Goal: Information Seeking & Learning: Learn about a topic

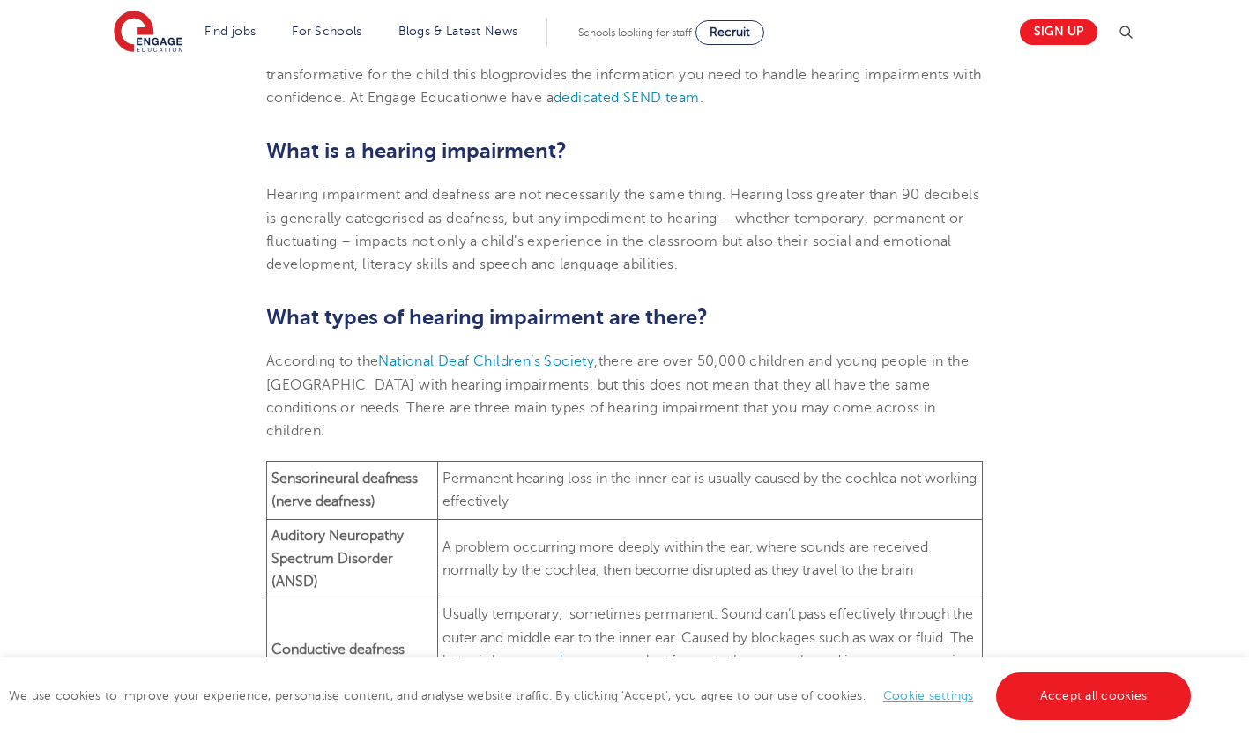
scroll to position [726, 0]
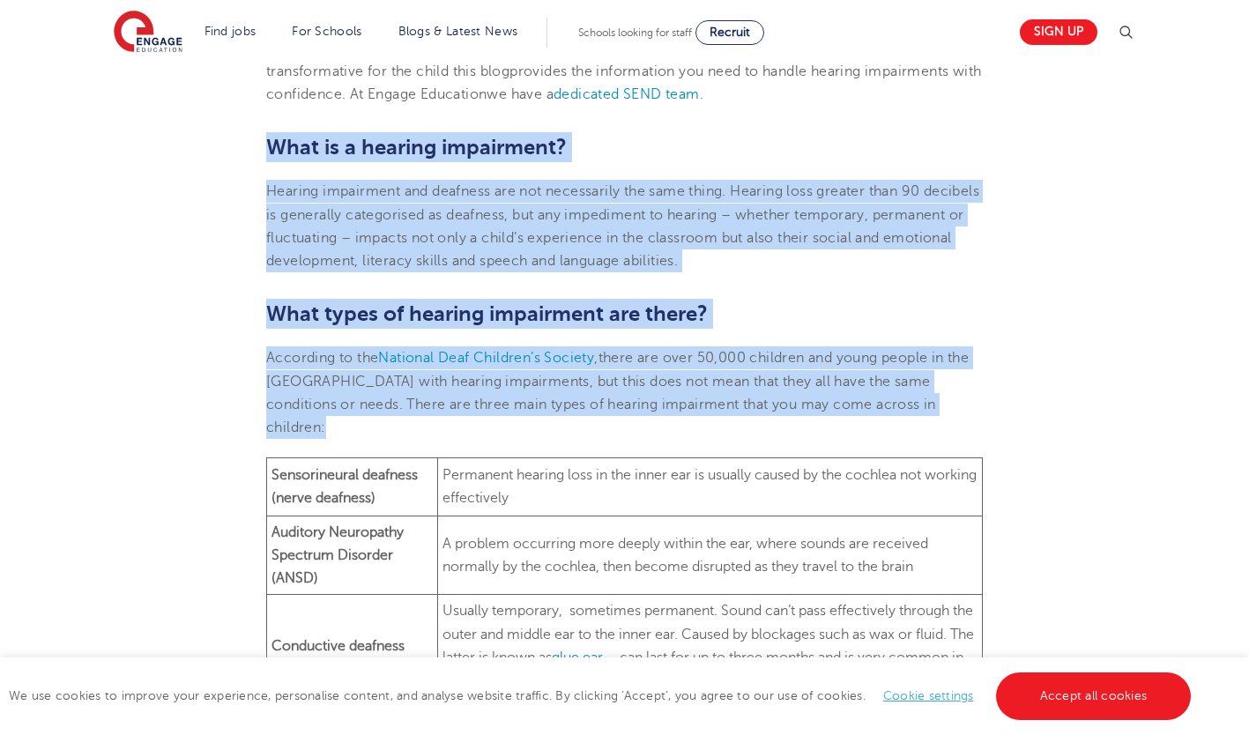
drag, startPoint x: 266, startPoint y: 146, endPoint x: 889, endPoint y: 400, distance: 672.8
copy section "What is a [MEDICAL_DATA]? [MEDICAL_DATA] and [MEDICAL_DATA] are not necessarily…"
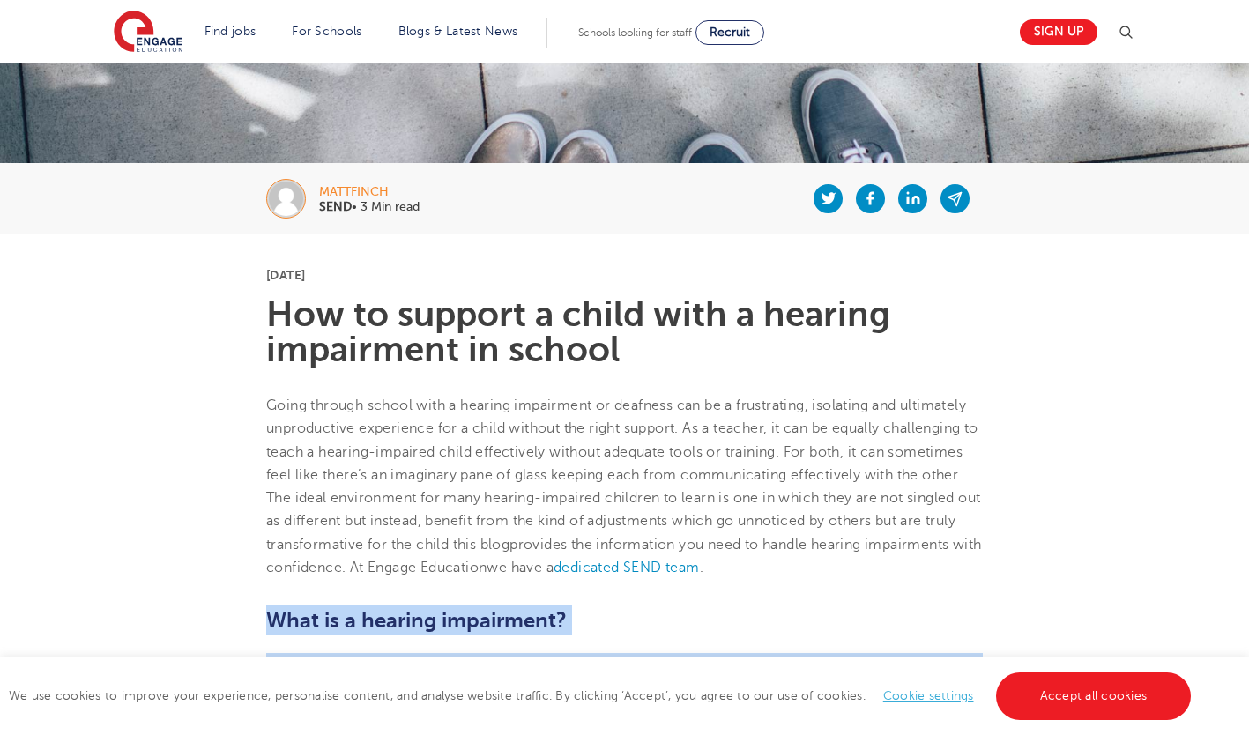
scroll to position [0, 0]
